Goal: Transaction & Acquisition: Purchase product/service

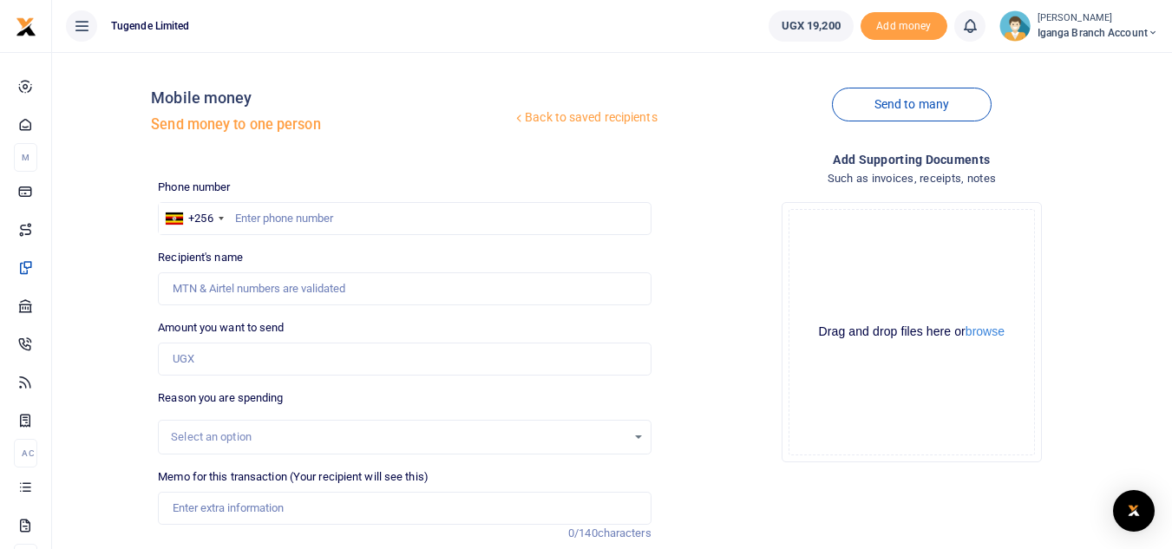
click at [1057, 31] on span "Iganga Branch Account" at bounding box center [1097, 33] width 121 height 16
click at [1063, 158] on link "Logout" at bounding box center [1091, 159] width 137 height 24
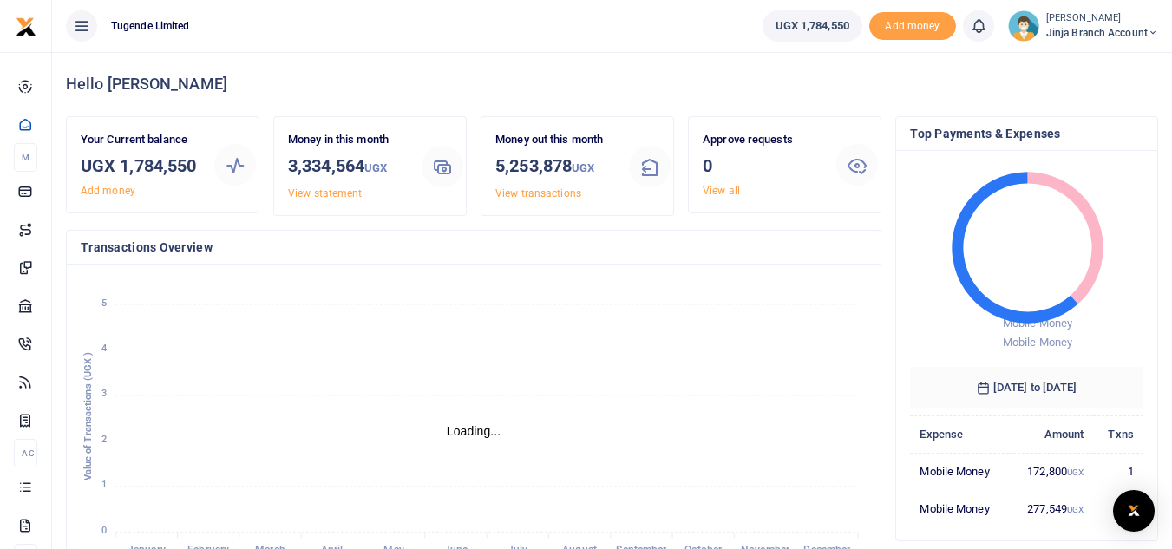
scroll to position [14, 14]
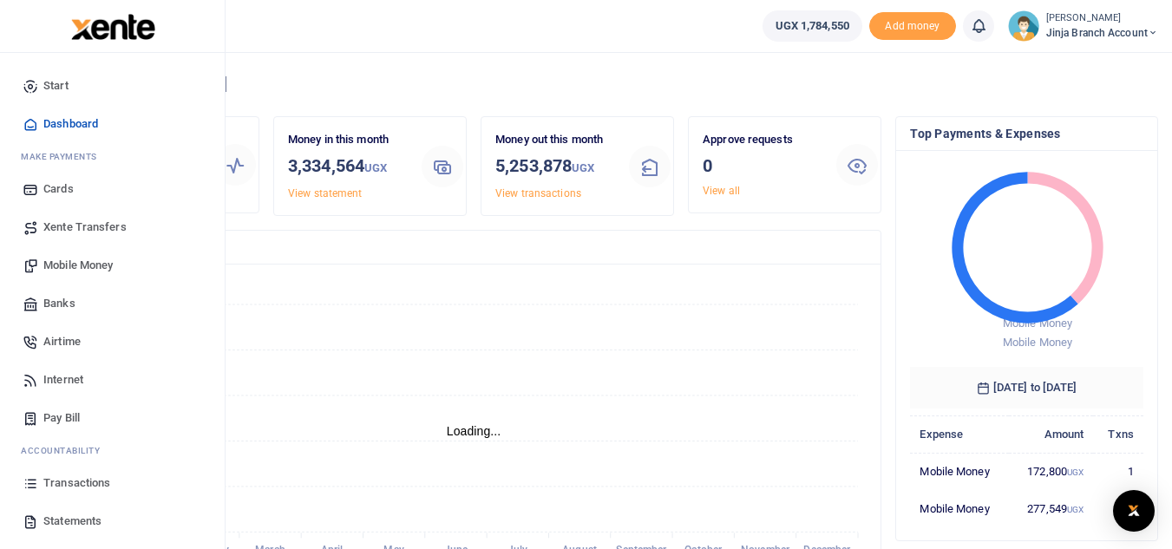
click at [67, 519] on span "Statements" at bounding box center [72, 521] width 58 height 17
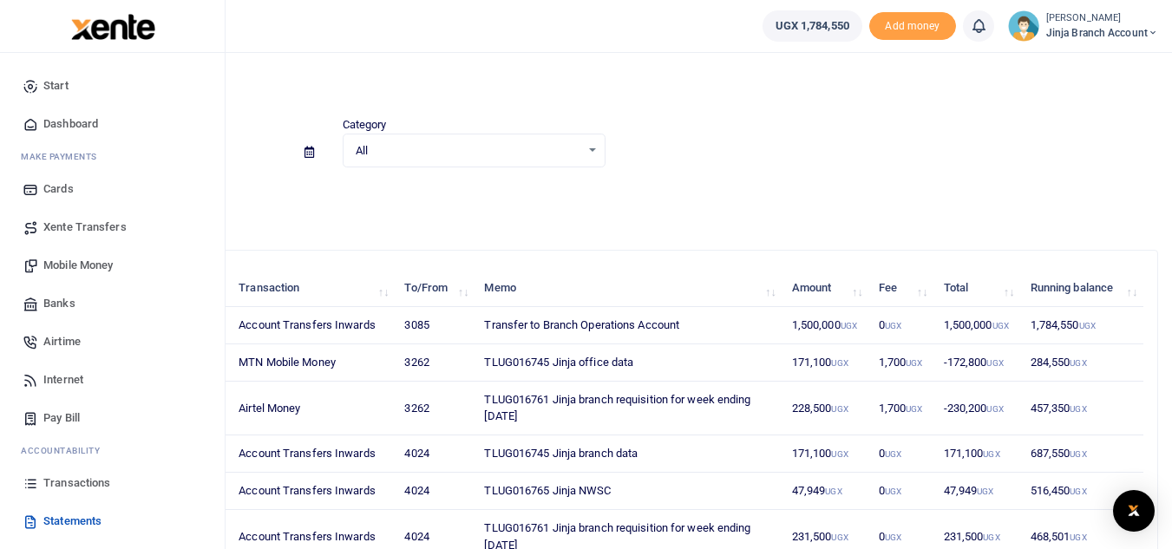
click at [79, 236] on link "Xente Transfers" at bounding box center [112, 227] width 197 height 38
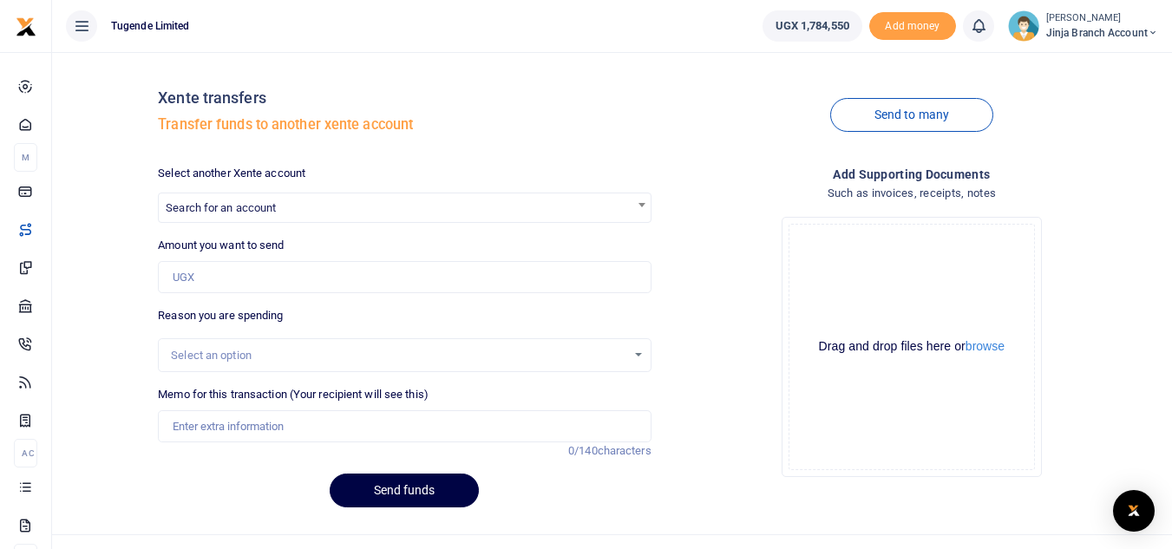
click at [244, 207] on span "Search for an account" at bounding box center [221, 207] width 110 height 13
click at [170, 248] on input "branch opera" at bounding box center [404, 239] width 484 height 26
click at [258, 244] on input "Branch opera" at bounding box center [404, 239] width 484 height 26
type input "B"
click at [558, 348] on div "Select an option" at bounding box center [398, 355] width 455 height 17
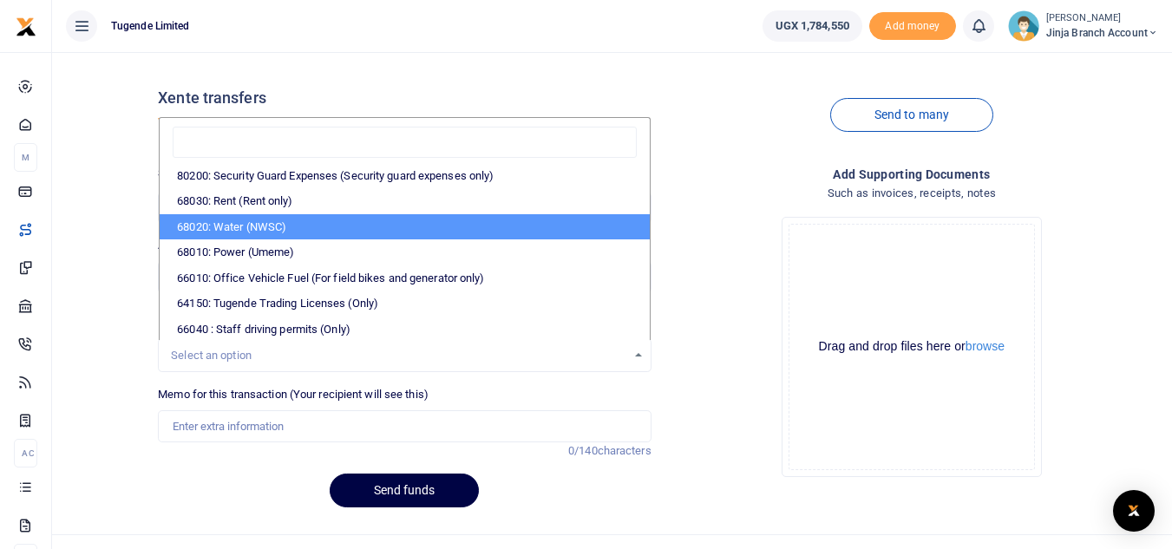
scroll to position [338, 0]
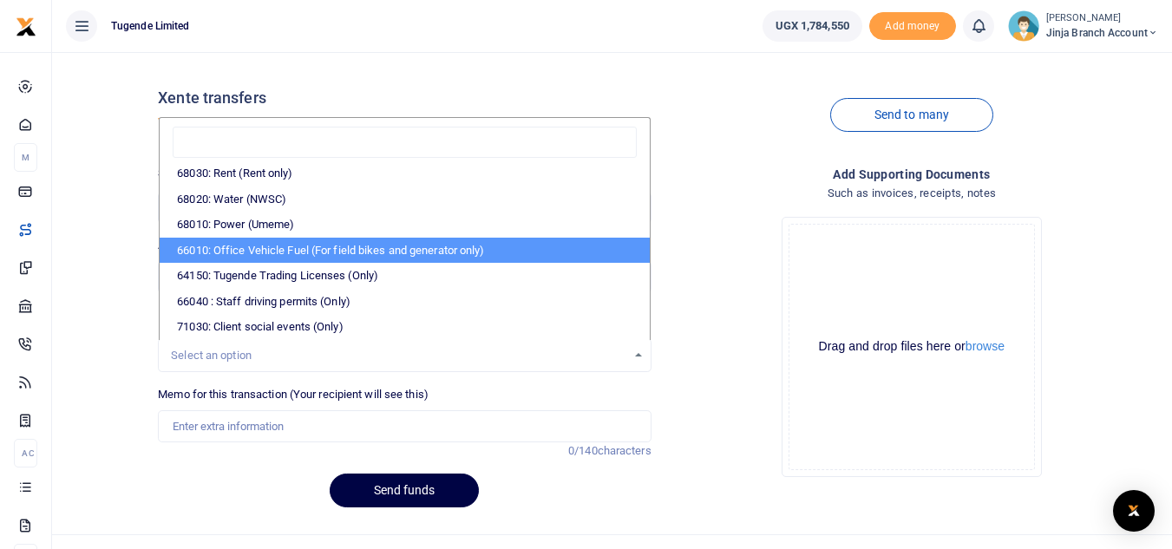
click at [707, 180] on h4 "Add supporting Documents" at bounding box center [911, 174] width 493 height 19
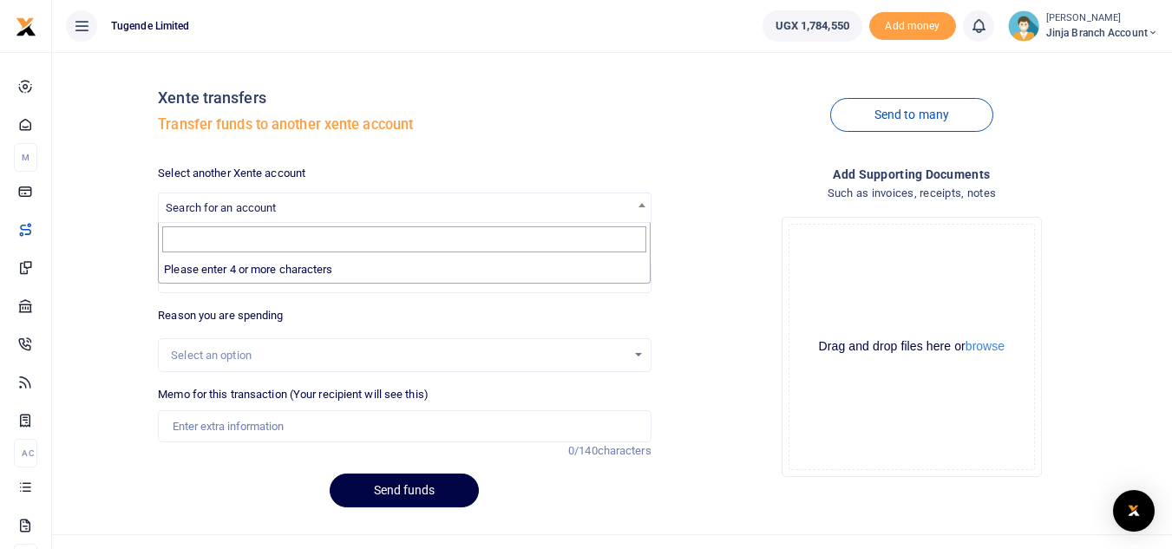
click at [645, 203] on span at bounding box center [641, 204] width 17 height 23
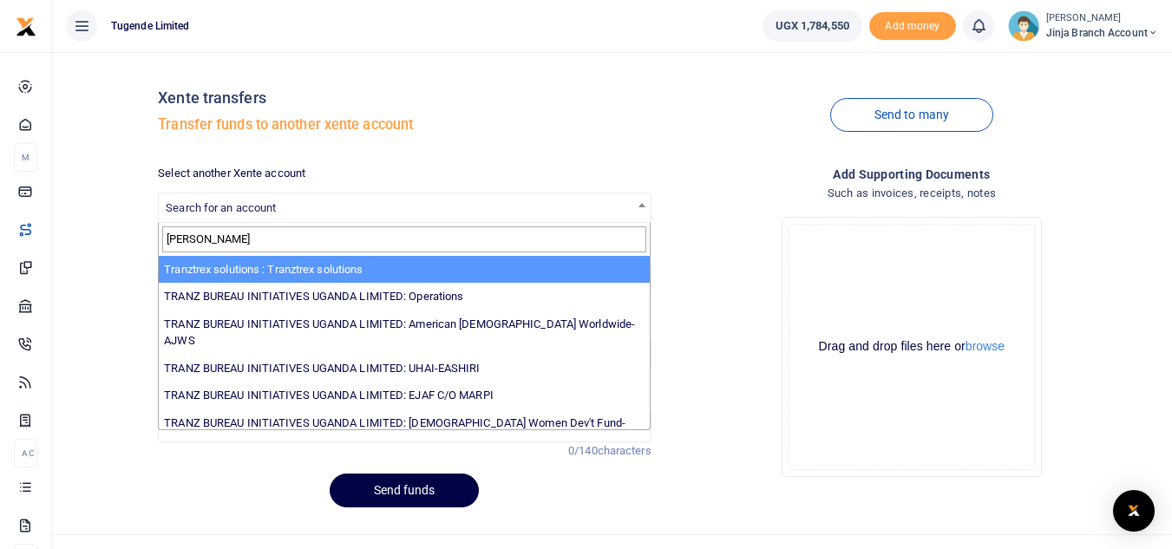
type input "TRANS"
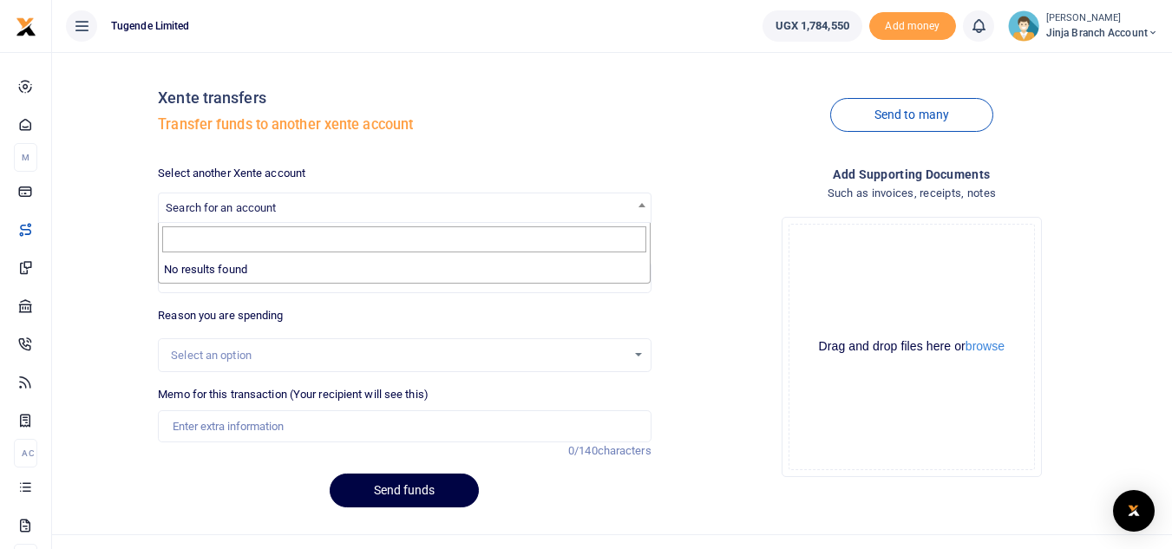
click at [765, 248] on div "Drop your files here Drag and drop files here or browse Powered by Uppy" at bounding box center [911, 347] width 493 height 288
click at [321, 208] on span "Search for an account" at bounding box center [404, 206] width 491 height 27
click at [706, 263] on div "Drop your files here Drag and drop files here or browse Powered by Uppy" at bounding box center [911, 347] width 493 height 288
click at [343, 205] on span "Search for an account" at bounding box center [404, 206] width 491 height 27
type input "TRA"
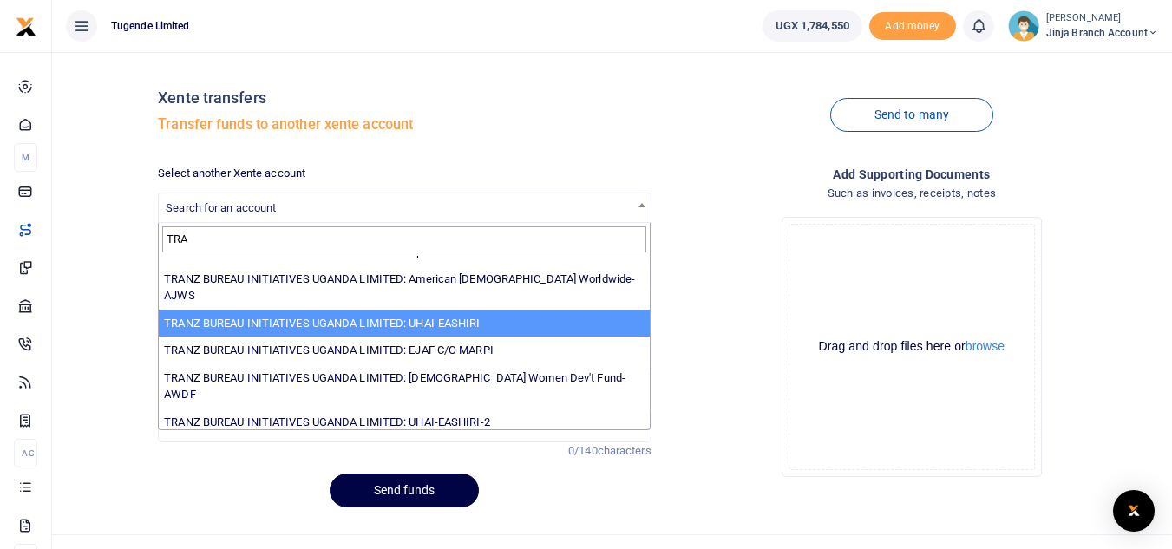
scroll to position [0, 0]
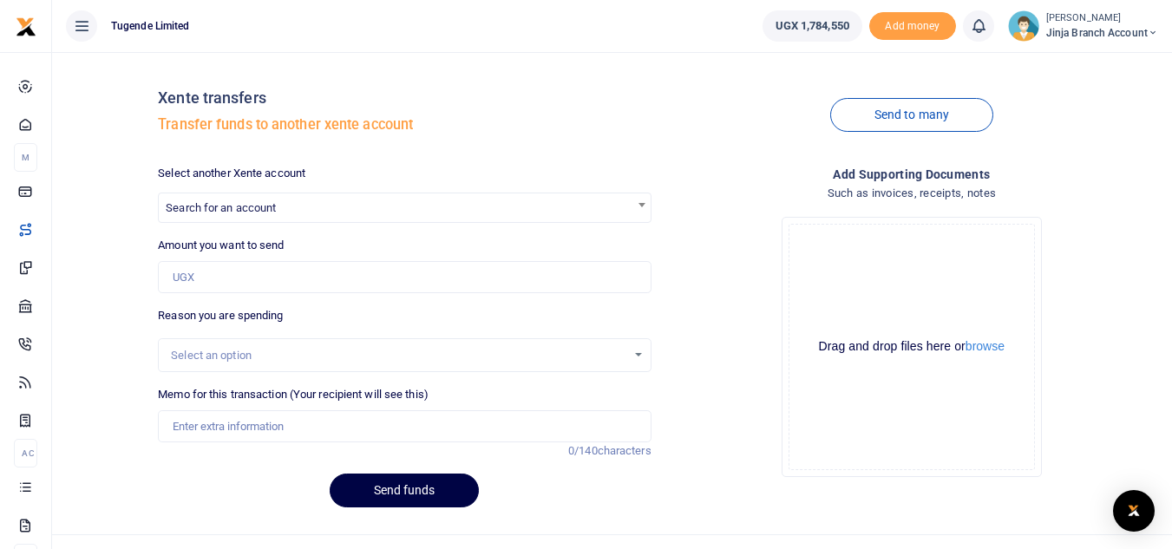
click at [807, 446] on div "Drag and drop files here or browse Powered by Uppy" at bounding box center [911, 347] width 246 height 246
click at [591, 209] on span "Search for an account" at bounding box center [404, 206] width 491 height 27
click at [349, 206] on span "Search for an account" at bounding box center [404, 206] width 491 height 27
click at [199, 226] on input "OPER" at bounding box center [404, 239] width 484 height 26
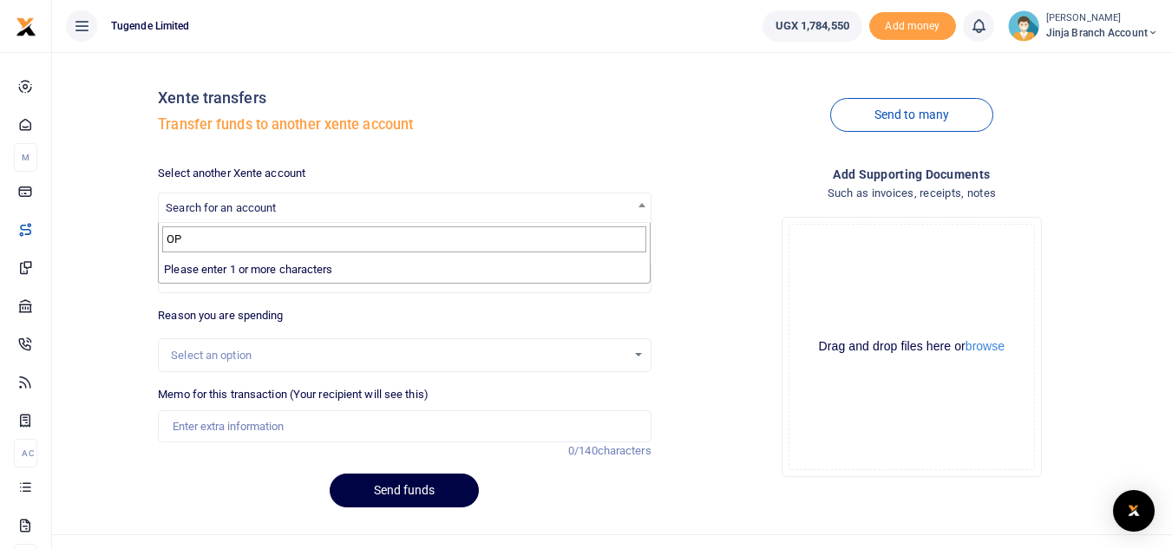
type input "O"
type input "B"
type input "T"
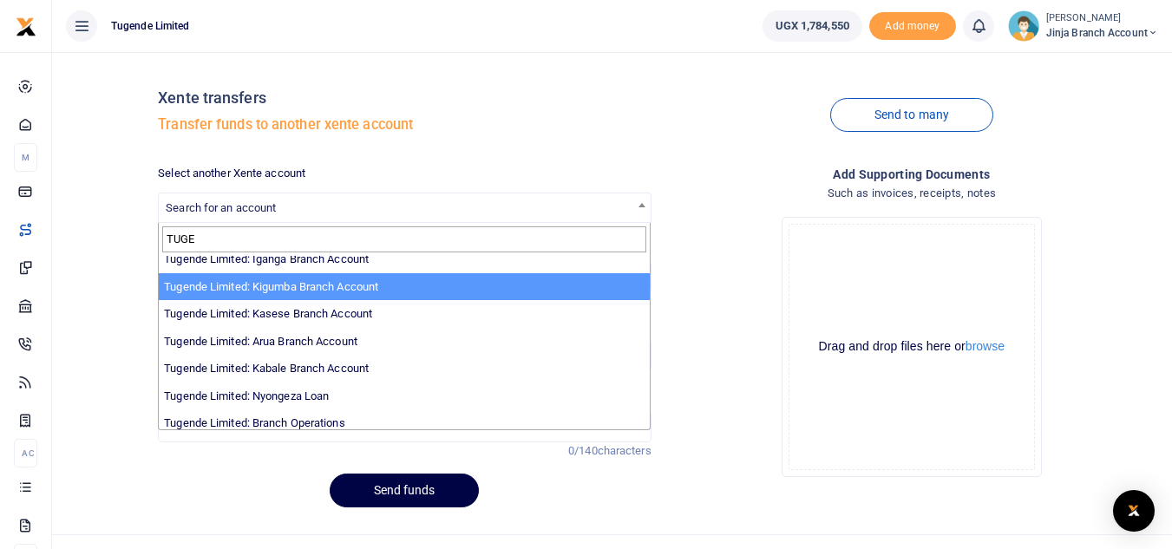
scroll to position [537, 0]
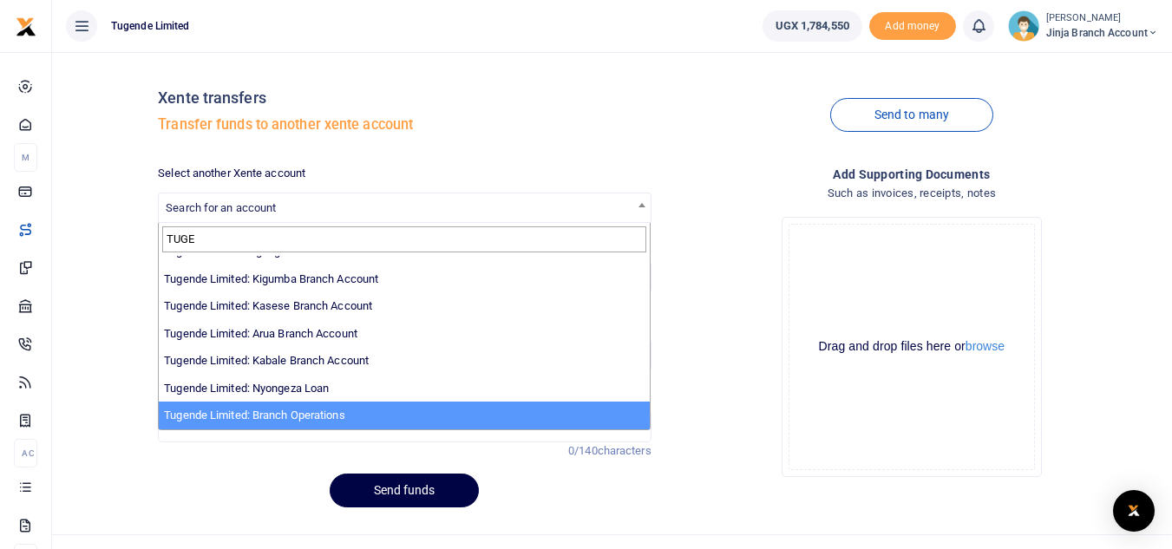
type input "TUGE"
select select "4024"
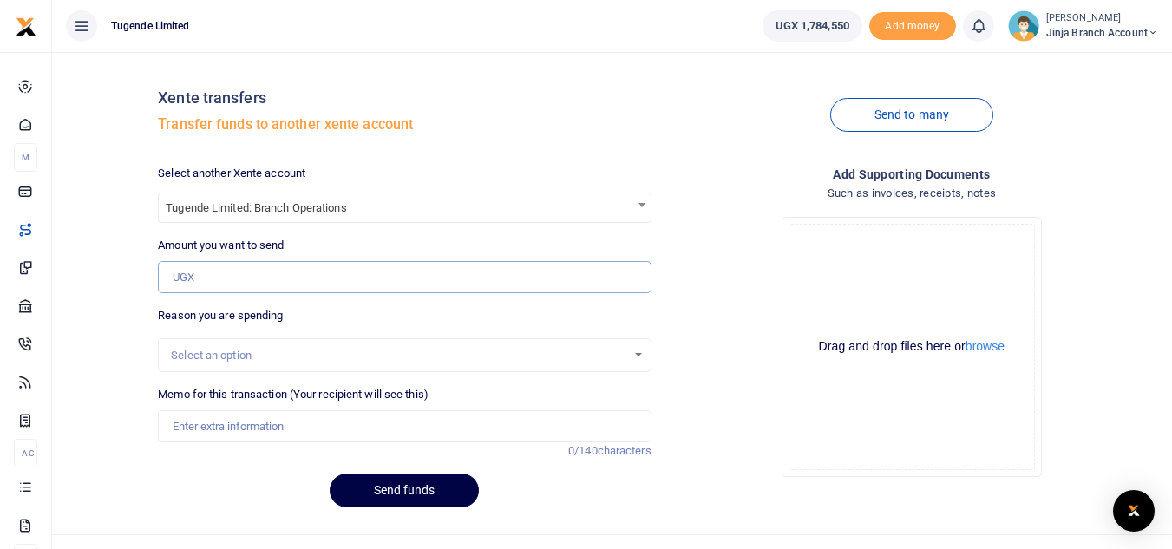
click at [234, 282] on input "Amount you want to send" at bounding box center [404, 277] width 493 height 33
type input "1,500,000"
click at [238, 435] on input "Memo for this transaction (Your recipient will see this)" at bounding box center [404, 426] width 493 height 33
type input "Transfered to Tugende Branch operations"
click at [389, 493] on button "Send funds" at bounding box center [404, 491] width 149 height 34
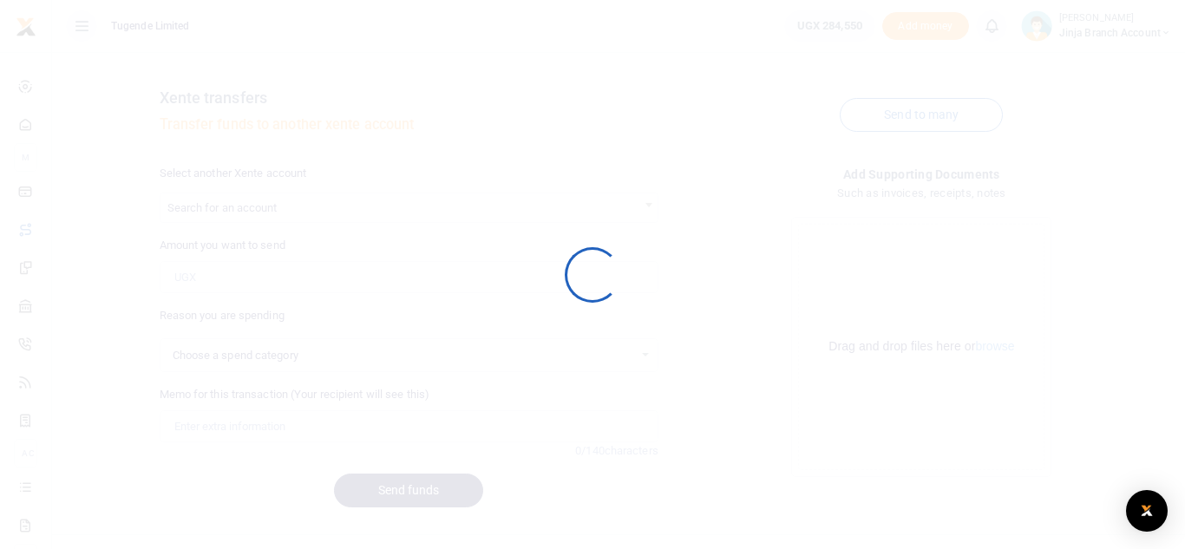
select select
